Goal: Task Accomplishment & Management: Use online tool/utility

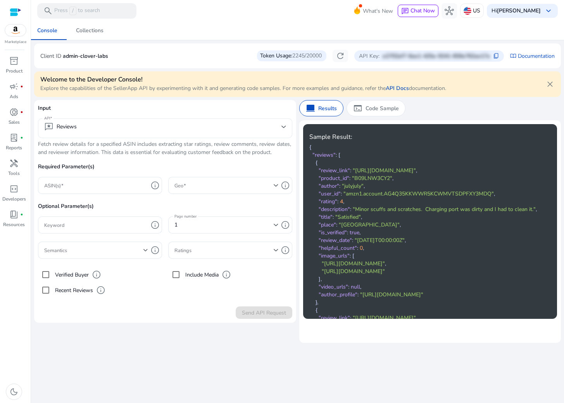
click at [96, 131] on mat-select-trigger "reviews Reviews" at bounding box center [162, 126] width 237 height 9
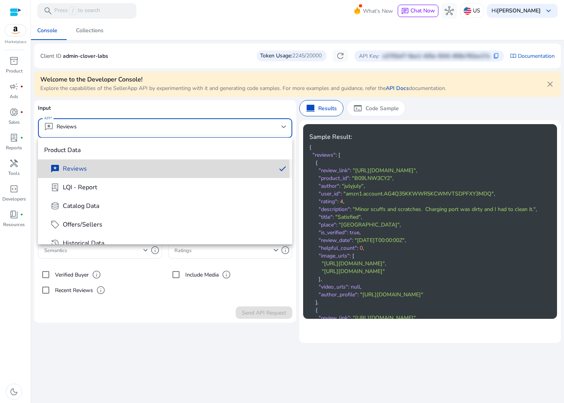
click at [94, 171] on span "reviews Reviews" at bounding box center [159, 168] width 219 height 9
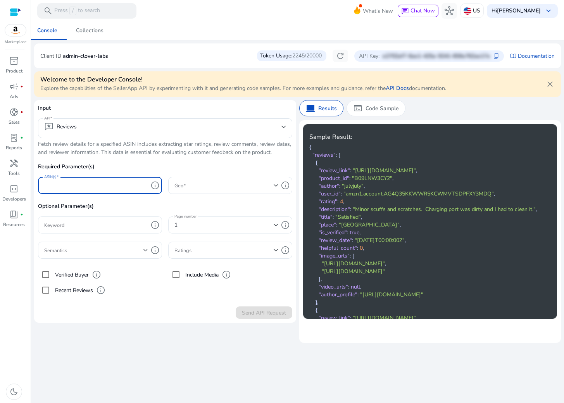
click at [106, 187] on input "ASIN(s)" at bounding box center [96, 185] width 104 height 9
paste input "**********"
click at [238, 178] on div at bounding box center [226, 185] width 104 height 17
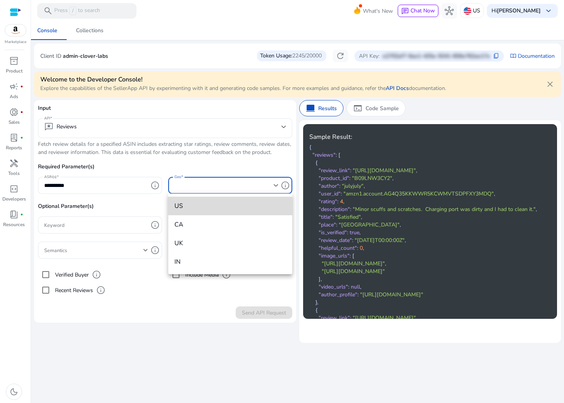
click at [211, 211] on mat-option "US" at bounding box center [230, 206] width 124 height 19
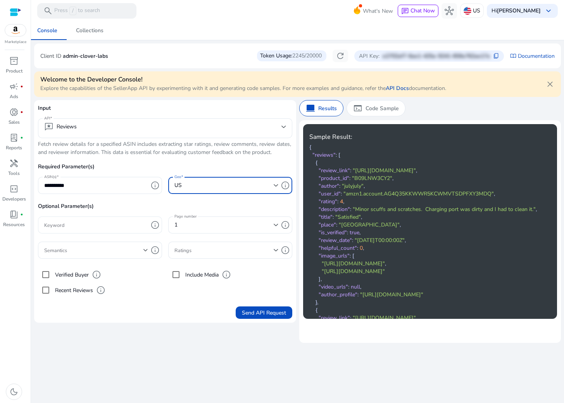
click at [123, 228] on input "Keyword" at bounding box center [96, 225] width 104 height 9
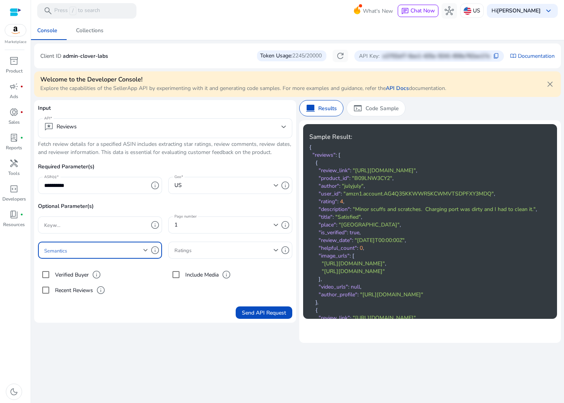
click at [116, 254] on span at bounding box center [93, 250] width 99 height 9
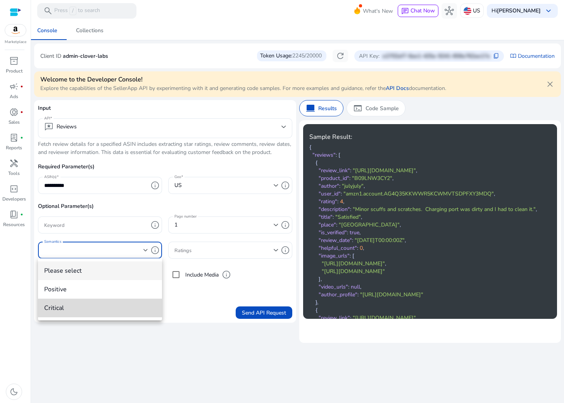
click at [104, 301] on mat-option "critical" at bounding box center [100, 308] width 124 height 19
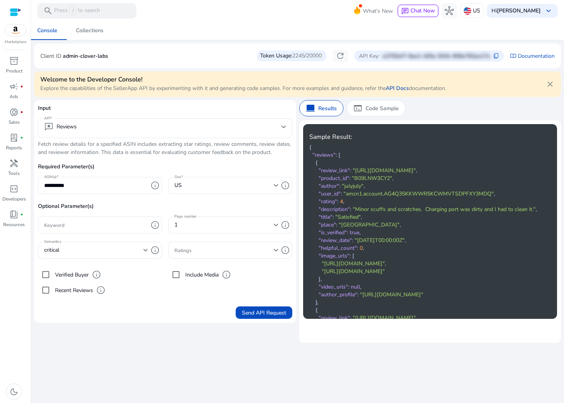
click at [70, 288] on label "Recent Reviews" at bounding box center [74, 290] width 40 height 8
click at [69, 274] on label "Verified Buyer" at bounding box center [71, 275] width 35 height 8
click at [262, 309] on span "Send API Request" at bounding box center [264, 313] width 44 height 8
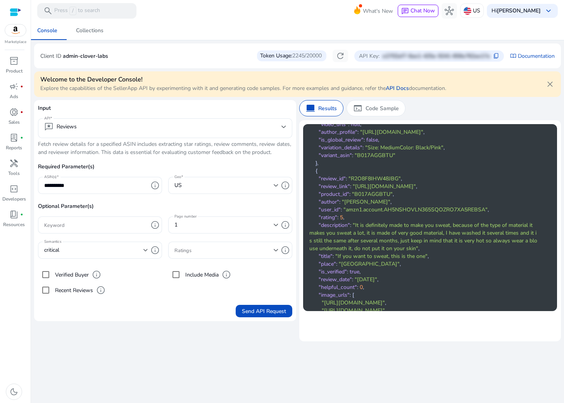
scroll to position [405, 0]
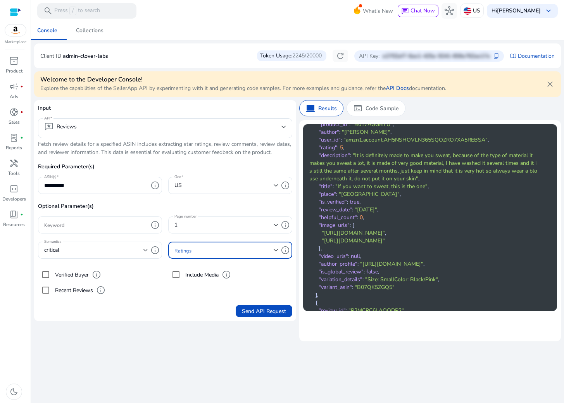
click at [219, 248] on span at bounding box center [223, 250] width 99 height 9
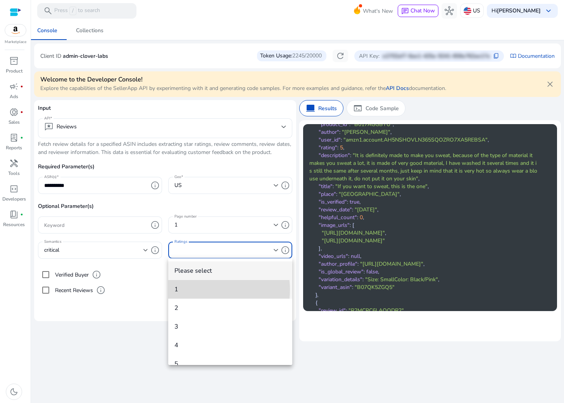
click at [197, 290] on span "1" at bounding box center [230, 289] width 112 height 9
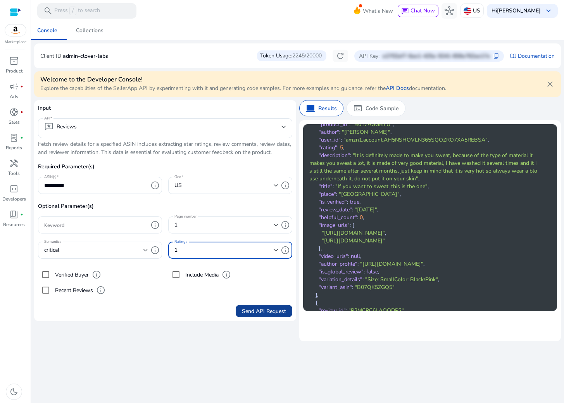
click at [254, 311] on span "Send API Request" at bounding box center [264, 311] width 44 height 8
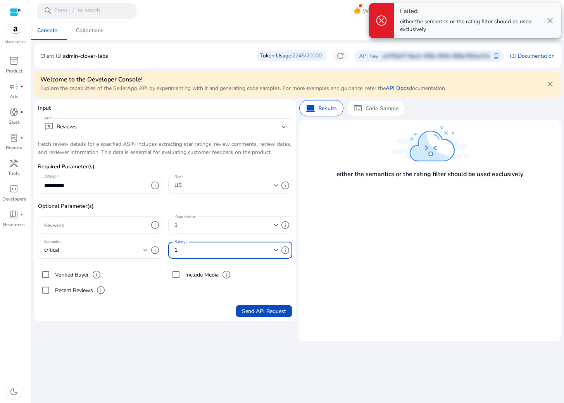
click at [260, 250] on div "1" at bounding box center [223, 250] width 99 height 9
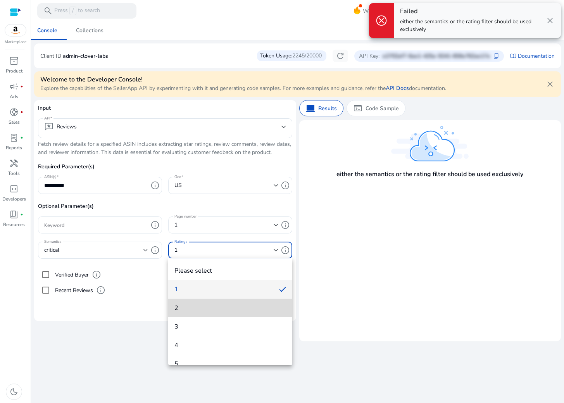
click at [251, 310] on span "2" at bounding box center [230, 308] width 112 height 9
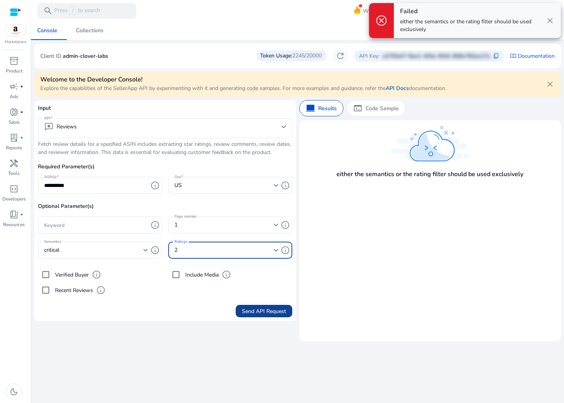
click at [265, 311] on span "Send API Request" at bounding box center [264, 311] width 44 height 8
click at [215, 247] on div "2" at bounding box center [223, 250] width 99 height 9
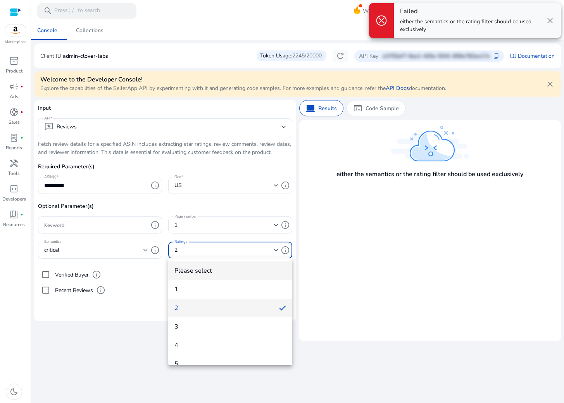
click at [210, 275] on mat-option "Please select" at bounding box center [230, 270] width 124 height 19
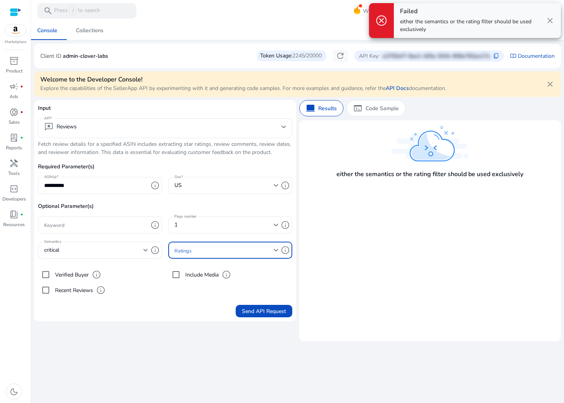
click at [197, 230] on div "1" at bounding box center [226, 224] width 104 height 17
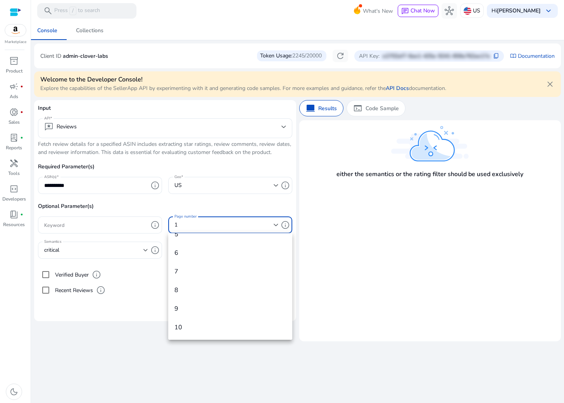
scroll to position [0, 0]
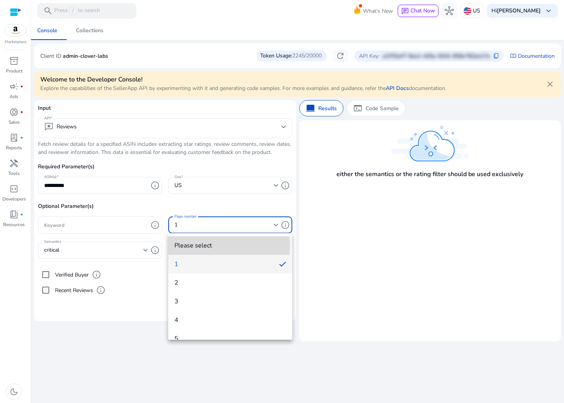
click at [207, 245] on span "Please select" at bounding box center [230, 245] width 112 height 9
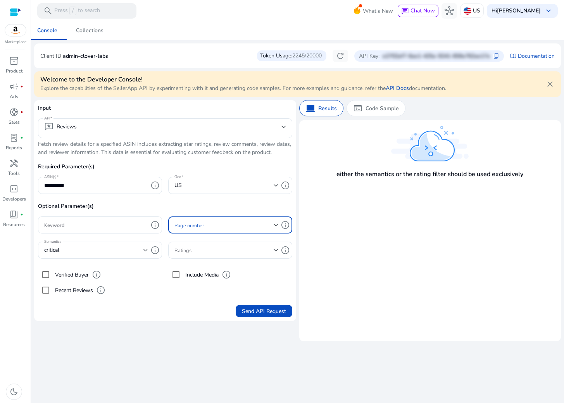
click at [152, 356] on div "**********" at bounding box center [297, 211] width 527 height 381
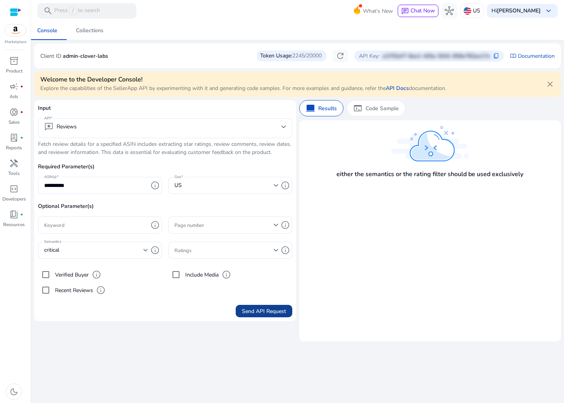
click at [246, 312] on span "Send API Request" at bounding box center [264, 311] width 44 height 8
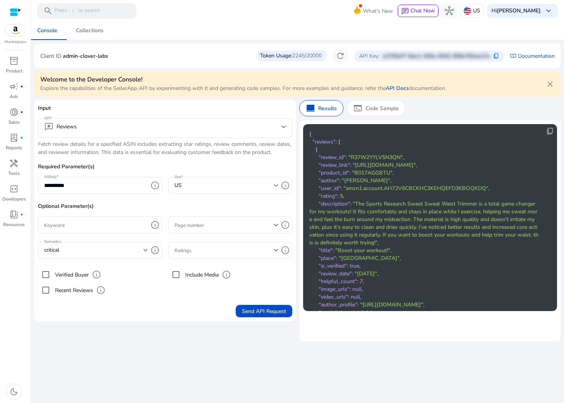
click at [93, 256] on div "critical" at bounding box center [96, 250] width 104 height 17
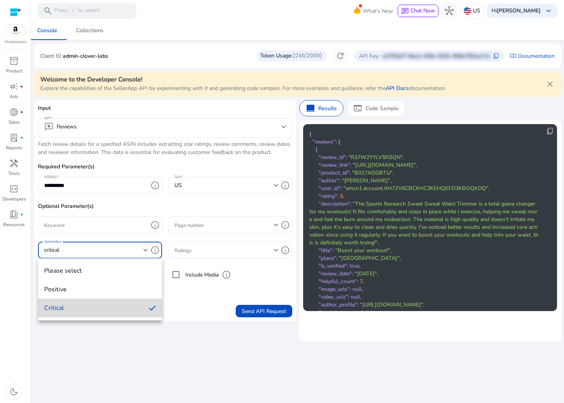
click at [91, 311] on span "critical" at bounding box center [93, 308] width 98 height 9
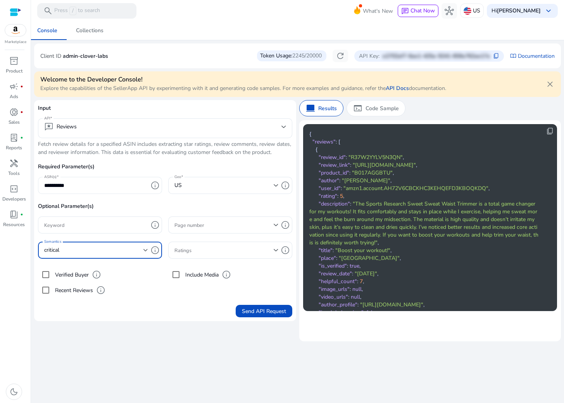
click at [102, 190] on div "**********" at bounding box center [96, 185] width 104 height 17
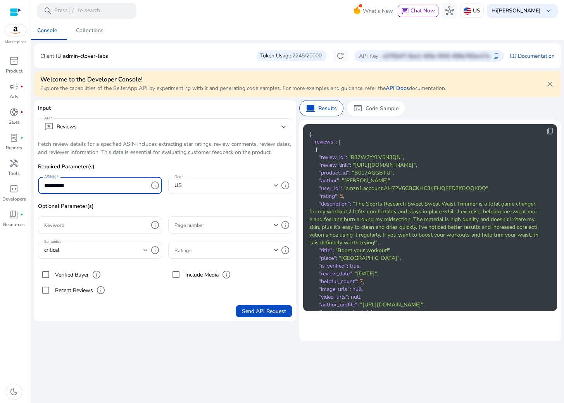
click at [102, 188] on input "**********" at bounding box center [96, 185] width 104 height 9
paste input "text"
type input "**********"
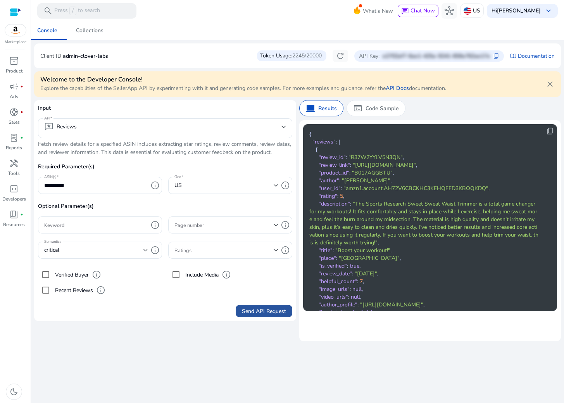
click at [261, 314] on span "Send API Request" at bounding box center [264, 311] width 44 height 8
